Goal: Task Accomplishment & Management: Complete application form

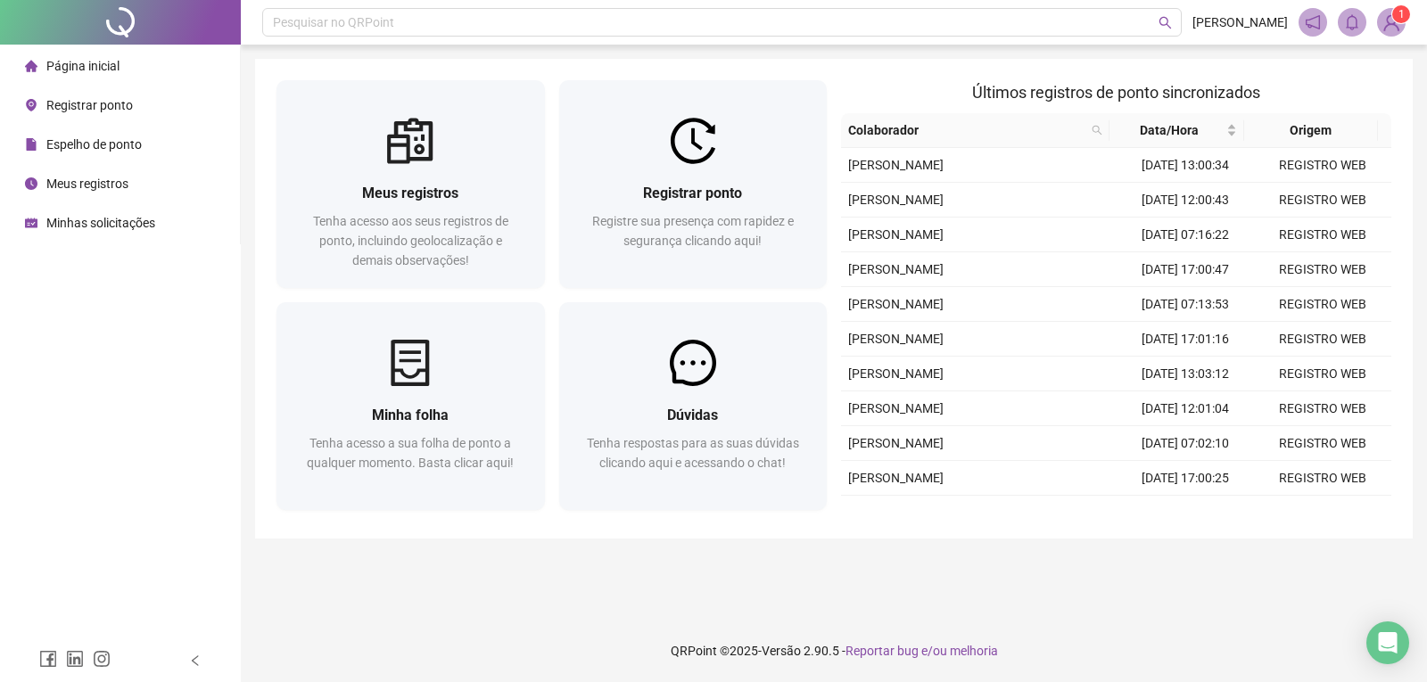
click at [731, 227] on span "Registre sua presença com rapidez e segurança clicando aqui!" at bounding box center [693, 231] width 202 height 34
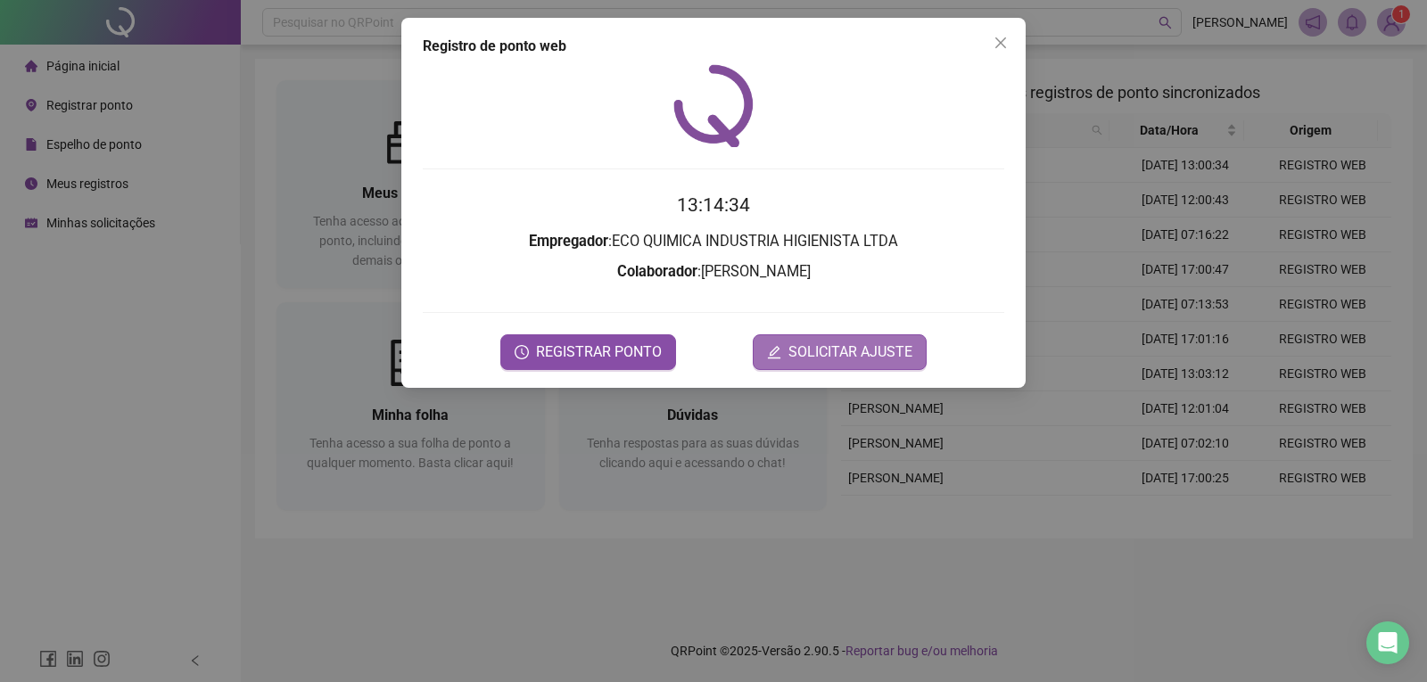
click at [862, 353] on span "SOLICITAR AJUSTE" at bounding box center [851, 352] width 124 height 21
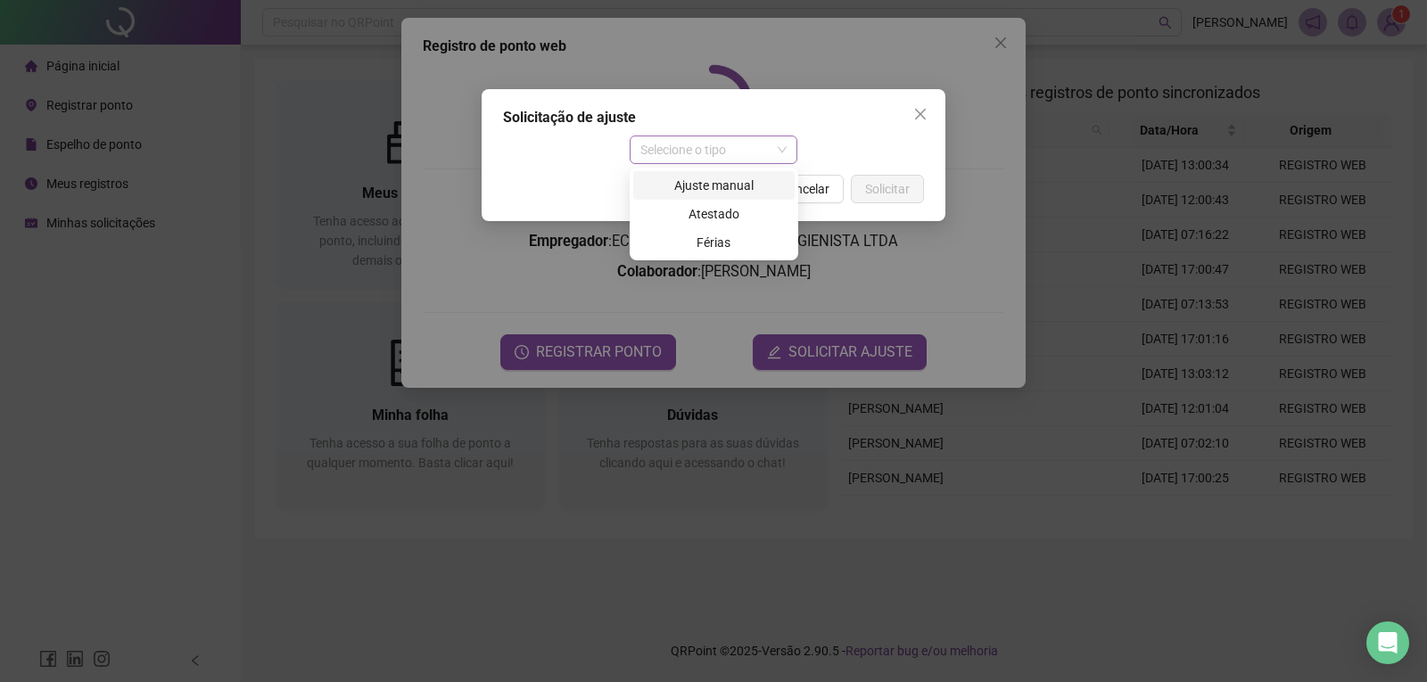
click at [680, 156] on span "Selecione o tipo" at bounding box center [713, 149] width 147 height 27
click at [684, 186] on div "Ajuste manual" at bounding box center [714, 186] width 140 height 20
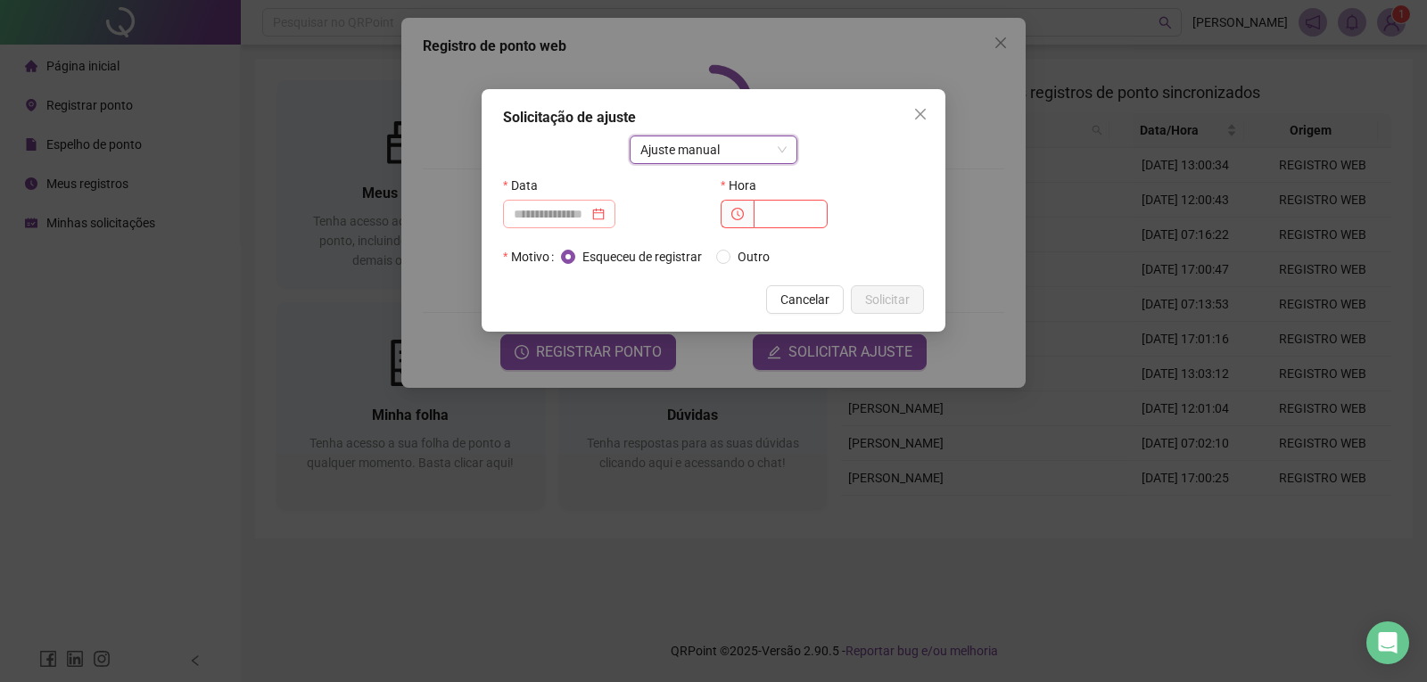
click at [605, 219] on div at bounding box center [559, 214] width 91 height 20
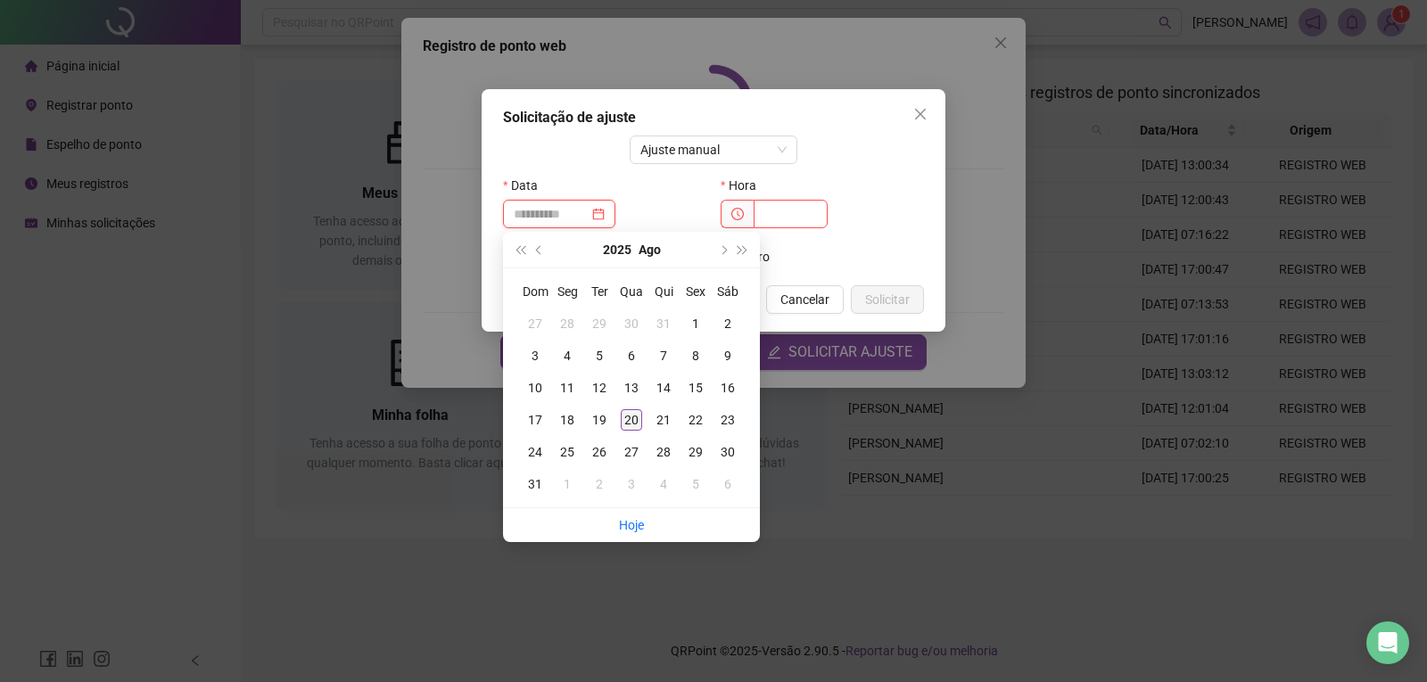
type input "**********"
click at [635, 415] on div "20" at bounding box center [631, 419] width 21 height 21
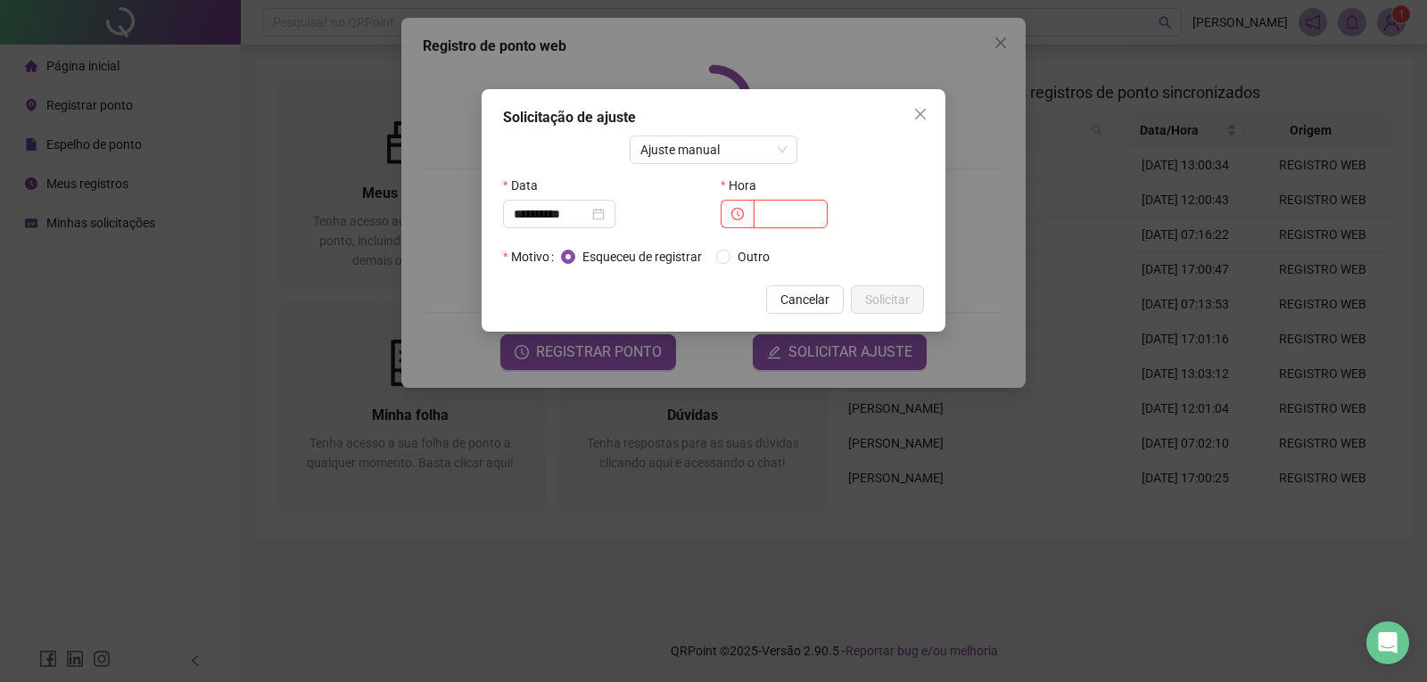
click at [812, 209] on input "text" at bounding box center [791, 214] width 74 height 29
type input "*****"
click at [871, 302] on span "Solicitar" at bounding box center [887, 300] width 45 height 20
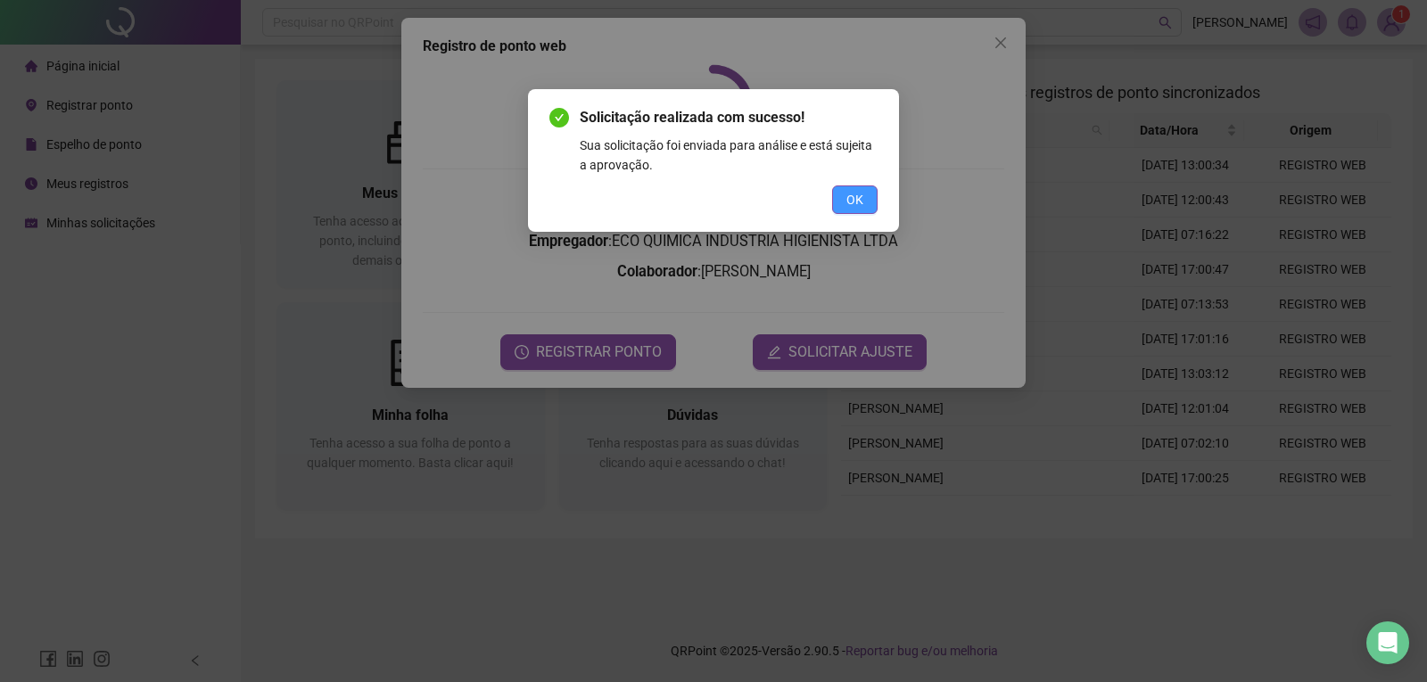
click at [847, 204] on span "OK" at bounding box center [855, 200] width 17 height 20
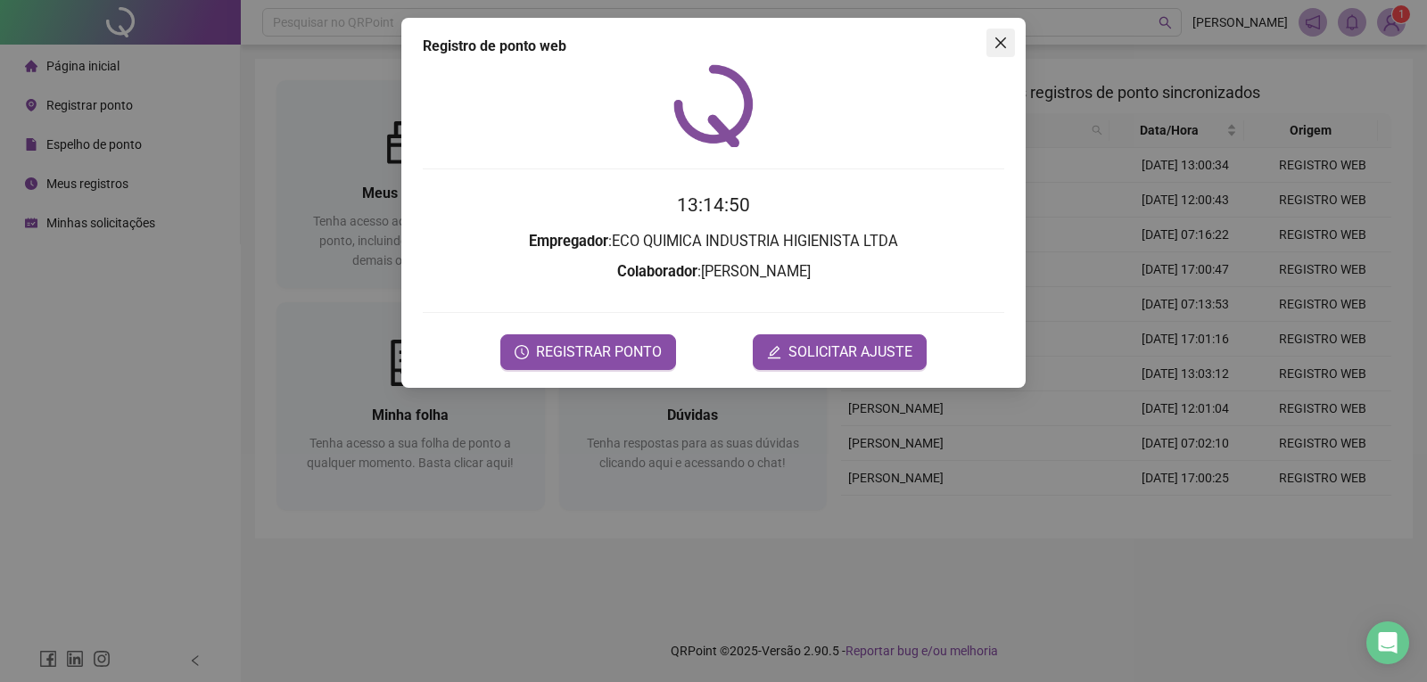
click at [1001, 45] on icon "close" at bounding box center [1001, 43] width 14 height 14
